Goal: Transaction & Acquisition: Download file/media

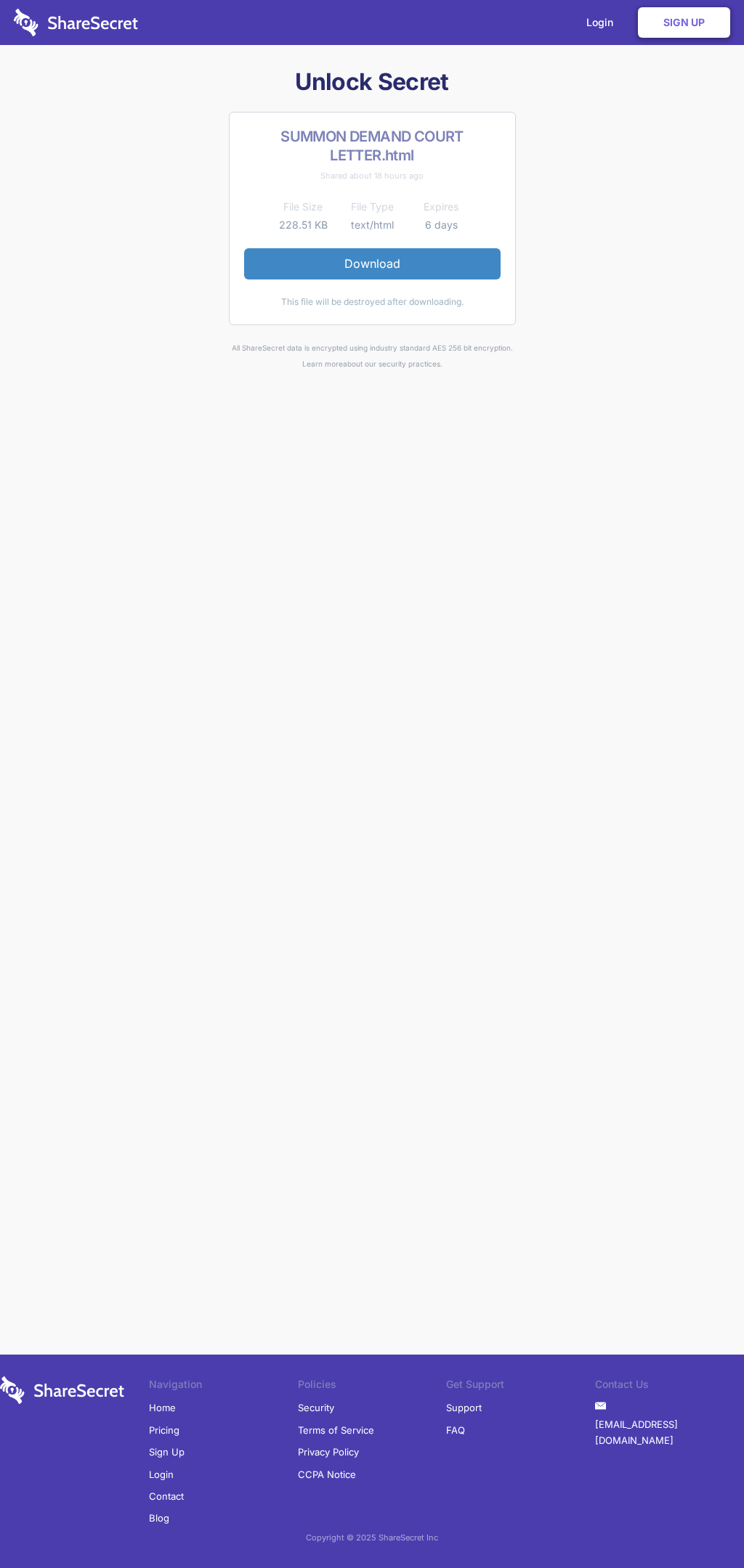
click at [372, 264] on link "Download" at bounding box center [372, 263] width 257 height 30
